Goal: Transaction & Acquisition: Obtain resource

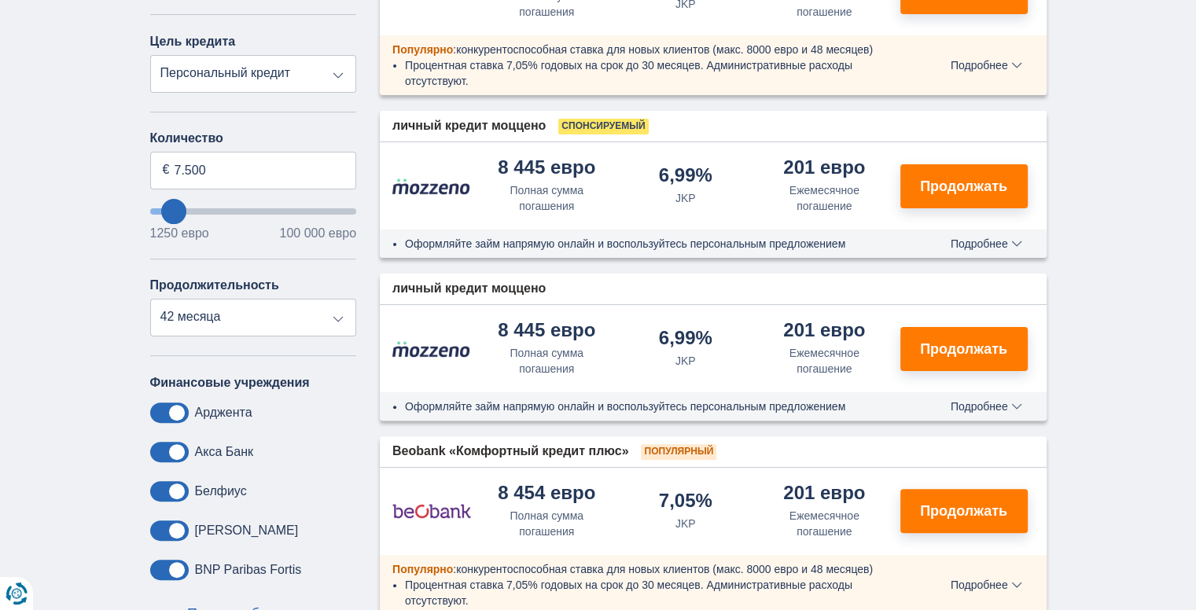
scroll to position [361, 0]
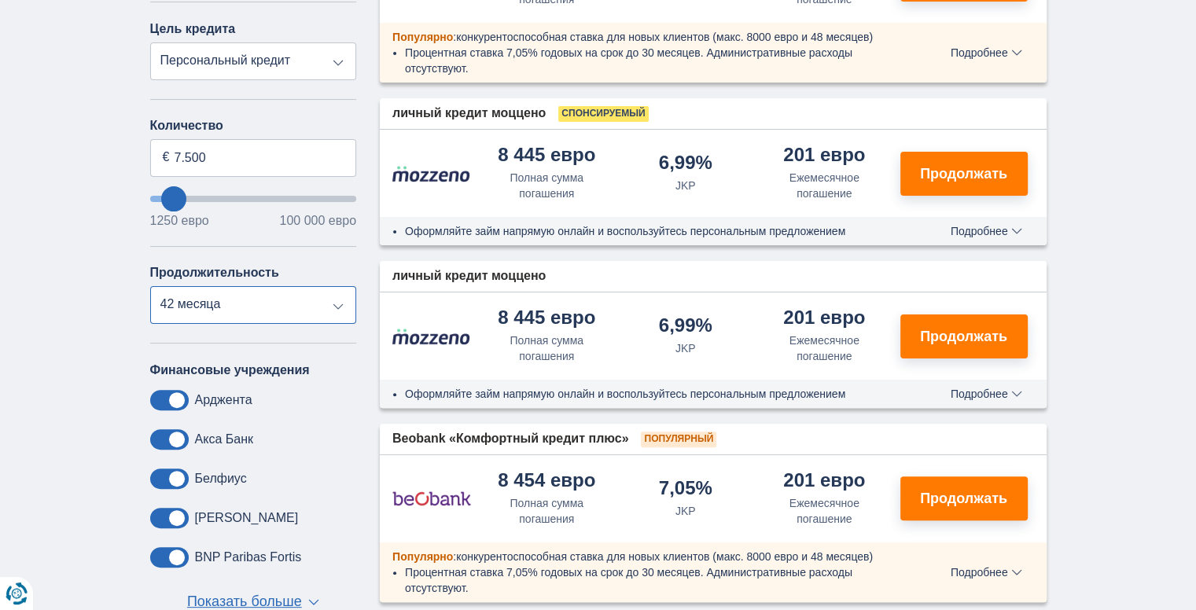
click at [321, 307] on select "12 месяцев 18 месяцев 24 месяца 30 месяцев 36 месяцев 42 месяца" at bounding box center [253, 305] width 207 height 38
click at [150, 286] on select "12 месяцев 18 месяцев 24 месяца 30 месяцев 36 месяцев 42 месяца" at bounding box center [253, 305] width 207 height 38
drag, startPoint x: 252, startPoint y: 157, endPoint x: 137, endPoint y: 143, distance: 115.7
type input "10.000"
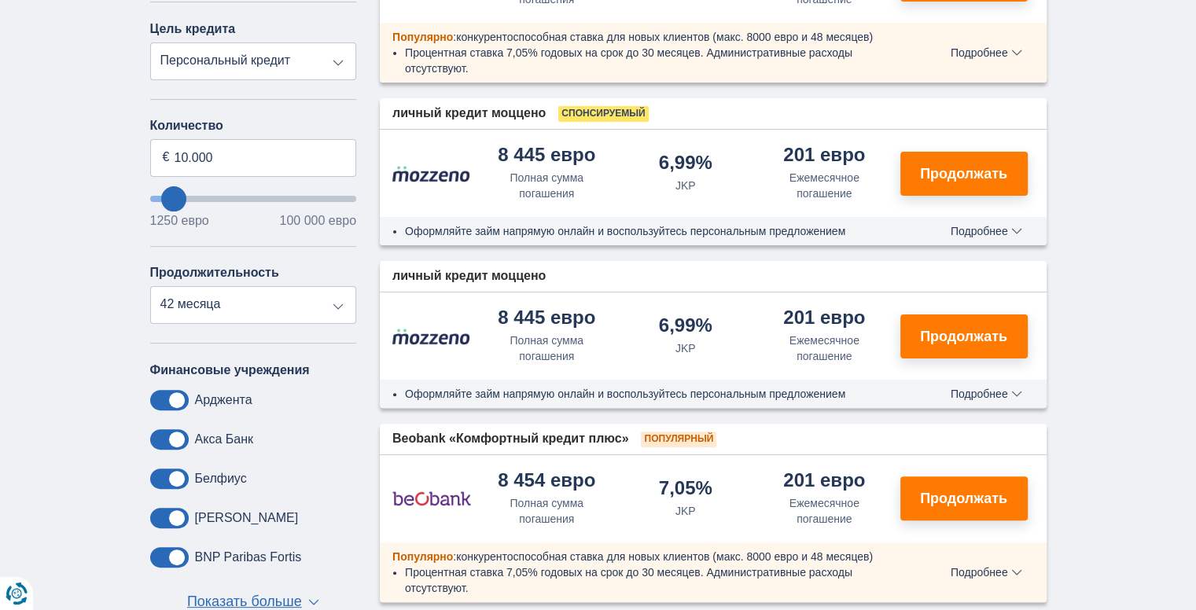
type input "10250"
select select "48"
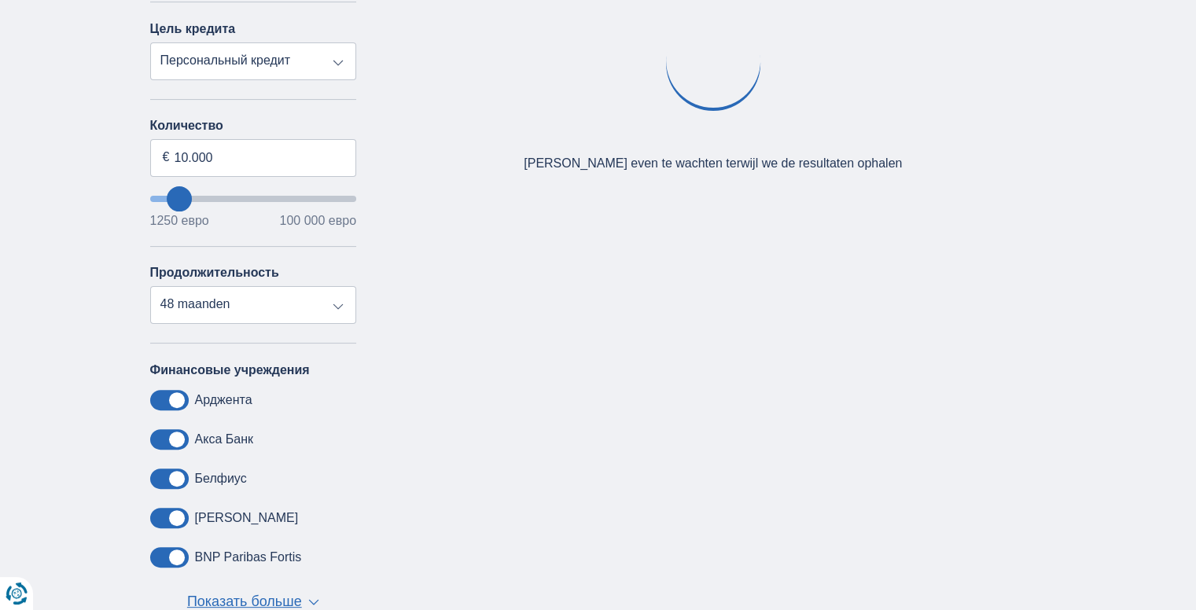
click at [126, 298] on div "× widget.non-eligible-application.title widget.non-eligible-application.text no…" at bounding box center [598, 272] width 1196 height 804
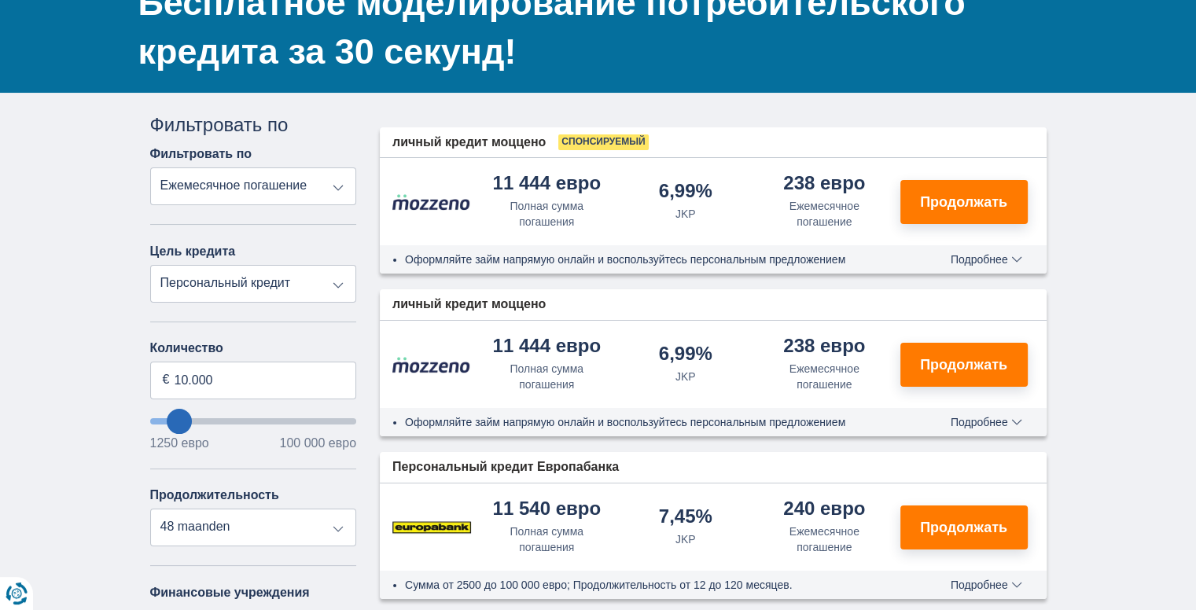
scroll to position [145, 0]
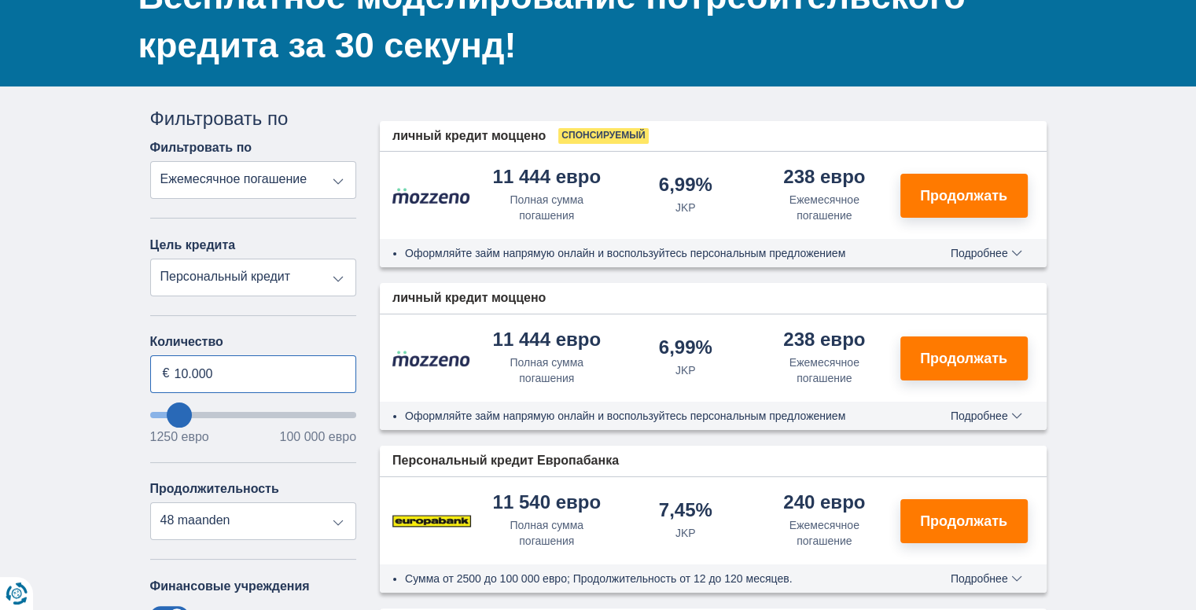
click at [186, 366] on input "10.000" at bounding box center [253, 374] width 207 height 38
type input "20.000"
type input "20250"
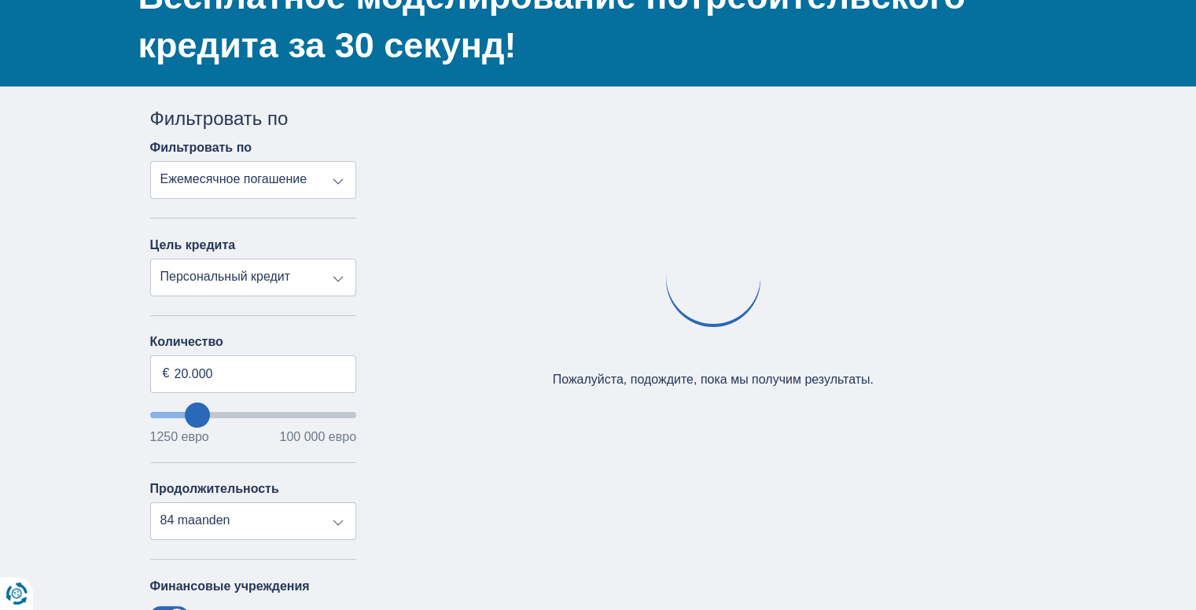
click at [86, 457] on div "× название виджета.неприемлемого-приложения виджет.неприемлемое-приложение.текс…" at bounding box center [598, 488] width 1196 height 804
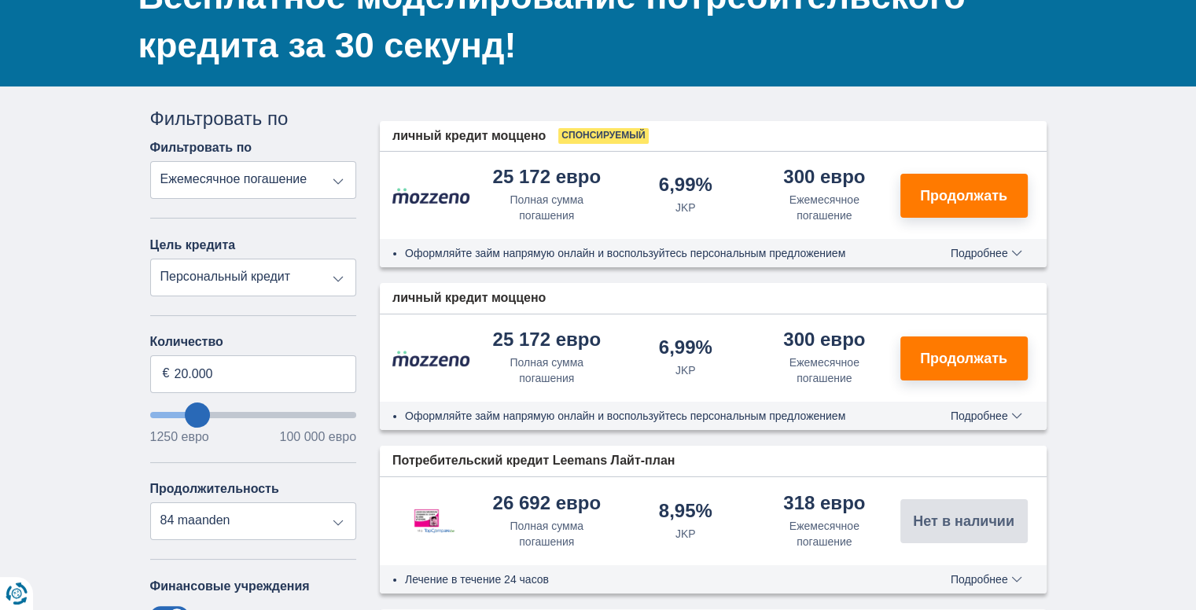
click at [333, 268] on select "Персональный кредит Авто Мотоцикл / велосипед Автодом / караван Ремонт Энергия …" at bounding box center [253, 278] width 207 height 38
click at [311, 164] on select "Полная сумма погашения JKP Ежемесячное погашение" at bounding box center [253, 180] width 207 height 38
click at [265, 503] on select "12 месяцев 18 месяцев 24 месяца 30 месяцев 36 месяцев 42 месяца 48 maanden 60 m…" at bounding box center [253, 521] width 207 height 38
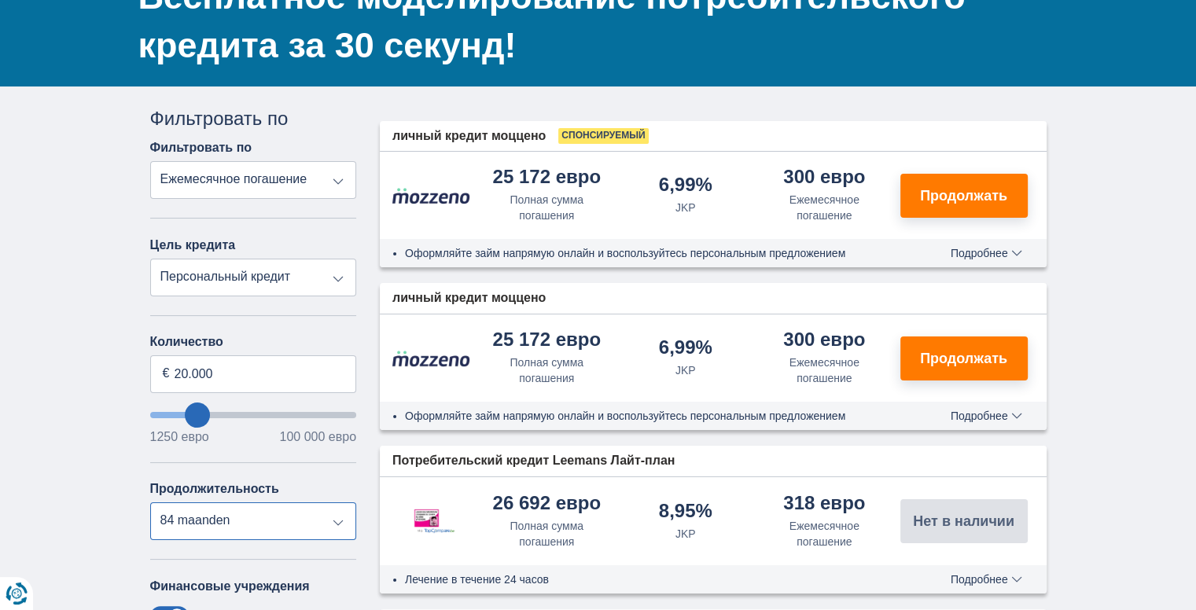
select select "36"
click at [150, 502] on select "12 месяцев 18 месяцев 24 месяца 30 месяцев 36 месяцев 42 месяца 48 maanden 60 m…" at bounding box center [253, 521] width 207 height 38
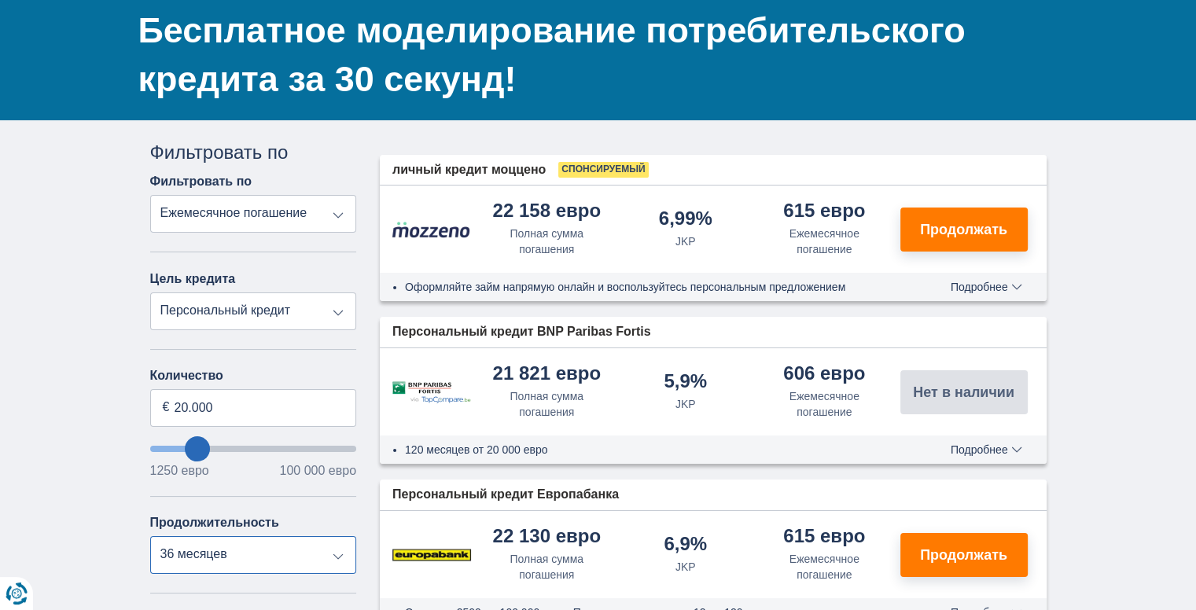
scroll to position [0, 0]
